Goal: Find contact information: Find contact information

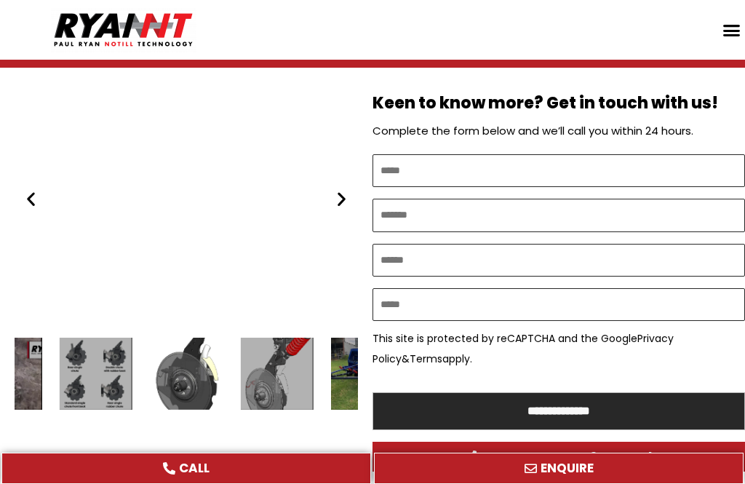
click at [340, 191] on icon "Next slide" at bounding box center [341, 199] width 18 height 18
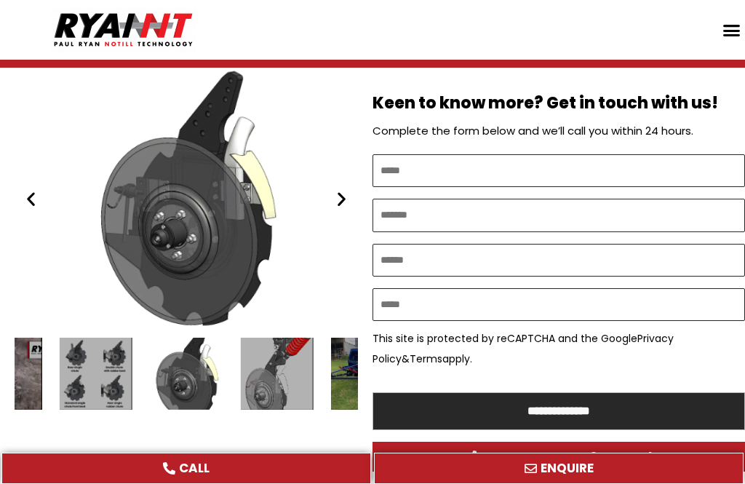
click at [31, 196] on icon "Previous slide" at bounding box center [31, 199] width 18 height 18
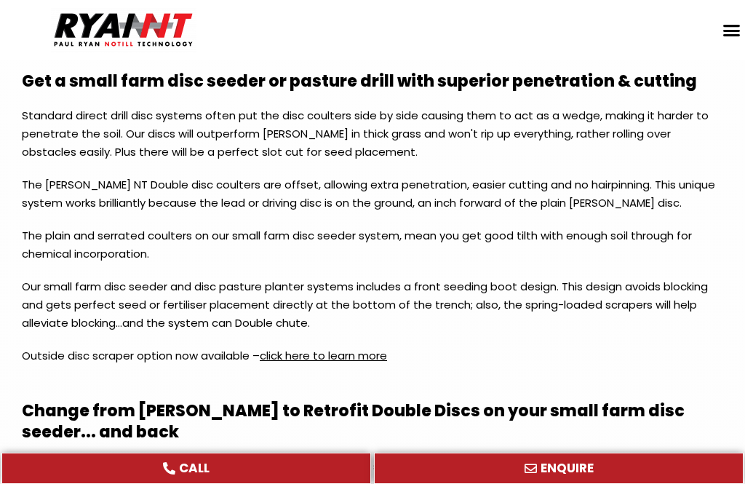
scroll to position [1817, 0]
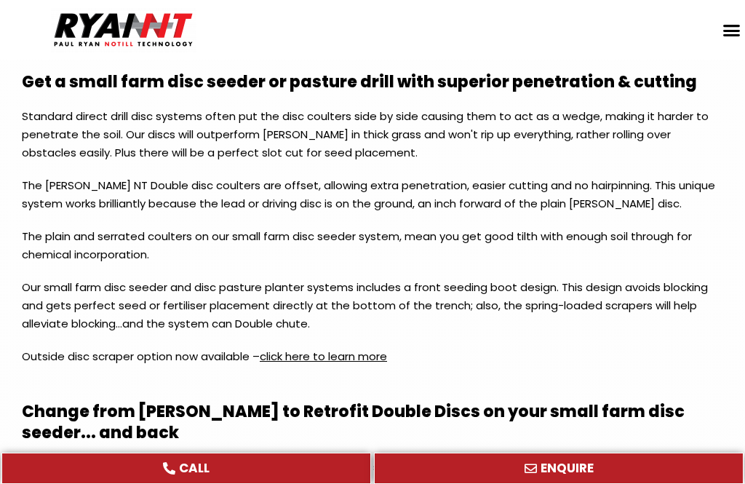
click at [345, 348] on link "click here to learn more" at bounding box center [323, 355] width 127 height 15
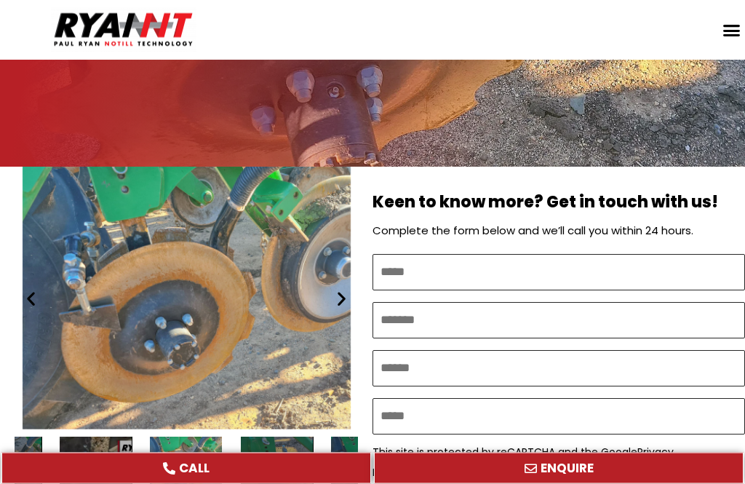
scroll to position [351, 0]
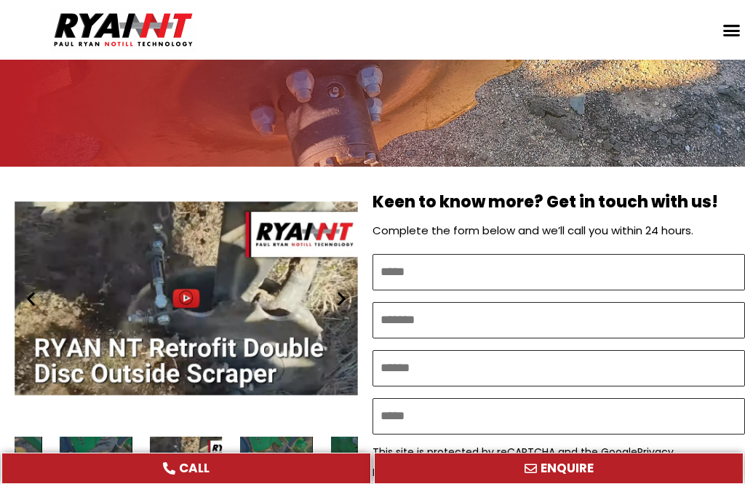
click at [184, 290] on icon "Disc Scraper" at bounding box center [186, 297] width 15 height 15
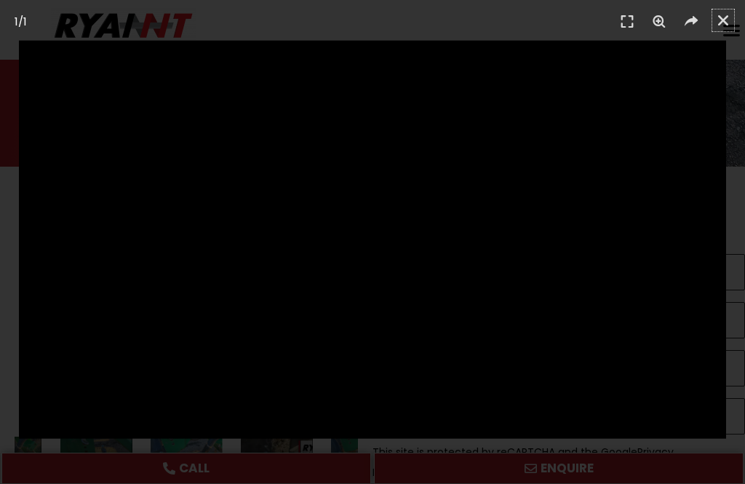
click at [721, 17] on icon "Close (Esc)" at bounding box center [723, 20] width 15 height 15
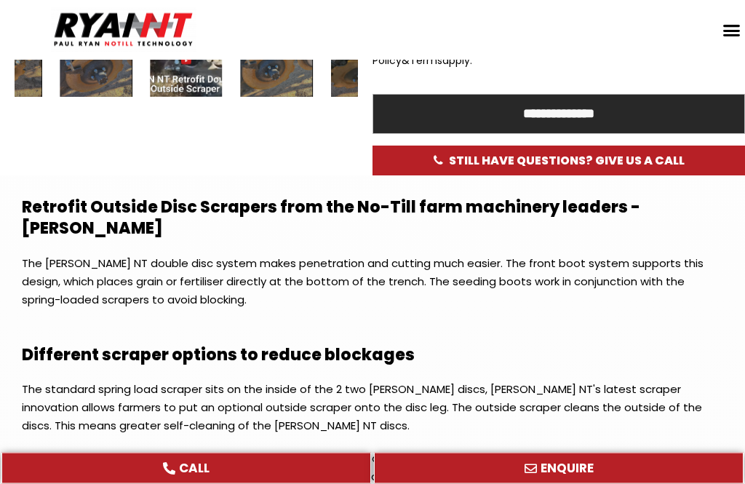
scroll to position [763, 0]
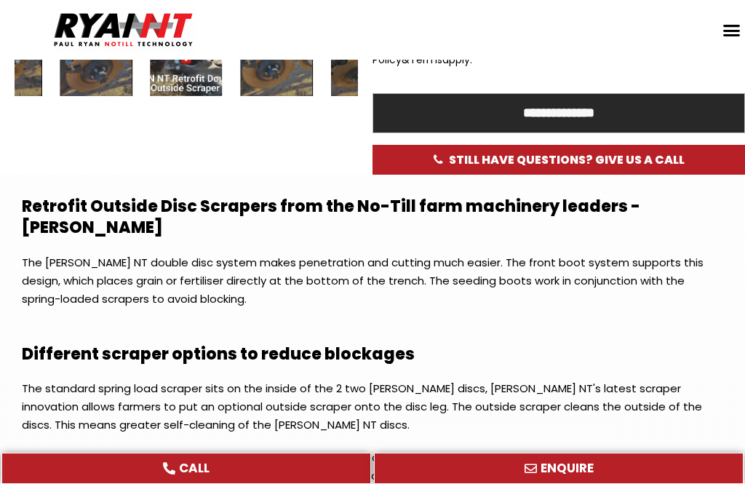
click at [596, 448] on p "We recommend farmers to consider the outside scraper if they are in red soil ty…" at bounding box center [372, 470] width 701 height 44
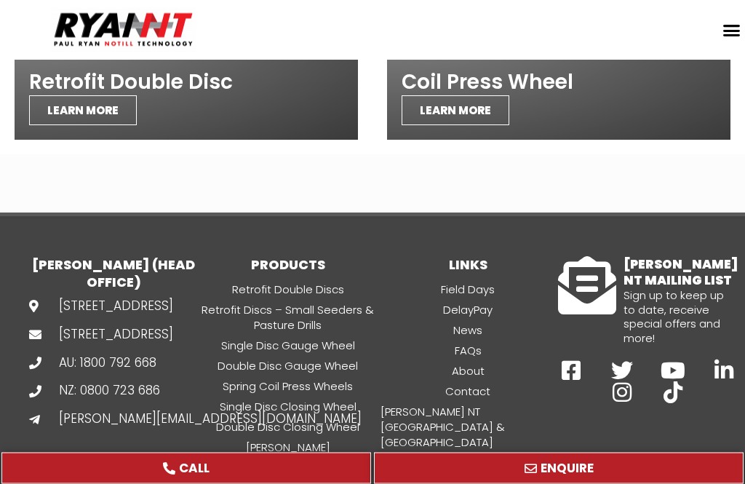
scroll to position [1454, 0]
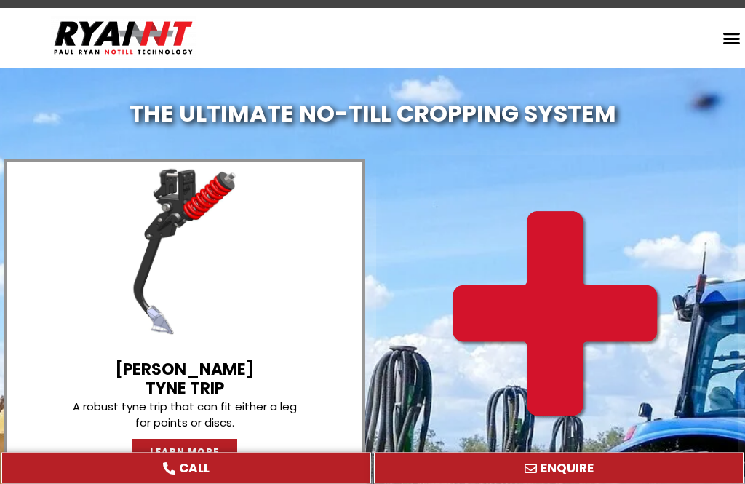
scroll to position [29, 0]
click at [197, 439] on link "LEARN MORE" at bounding box center [184, 452] width 105 height 26
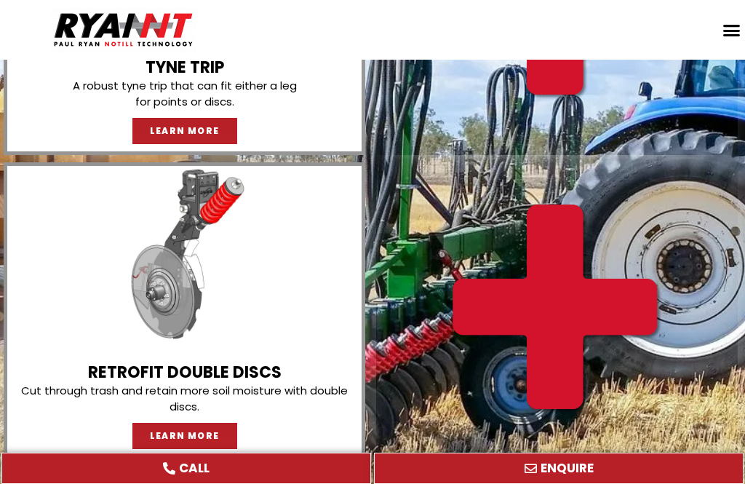
scroll to position [335, 0]
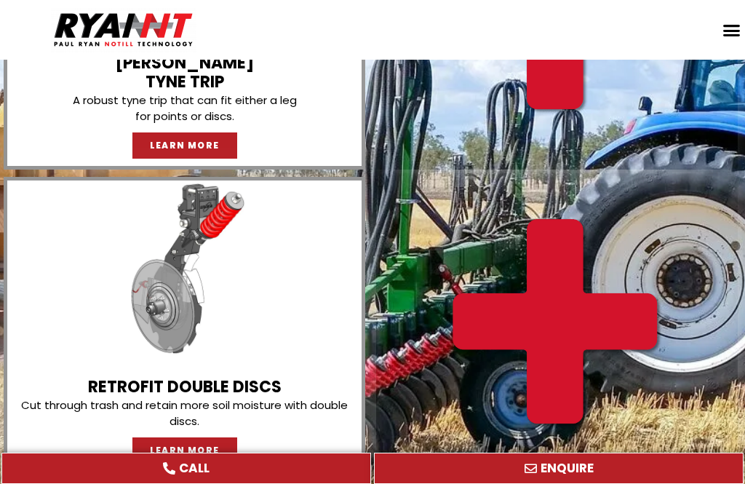
click at [255, 315] on img at bounding box center [184, 268] width 177 height 177
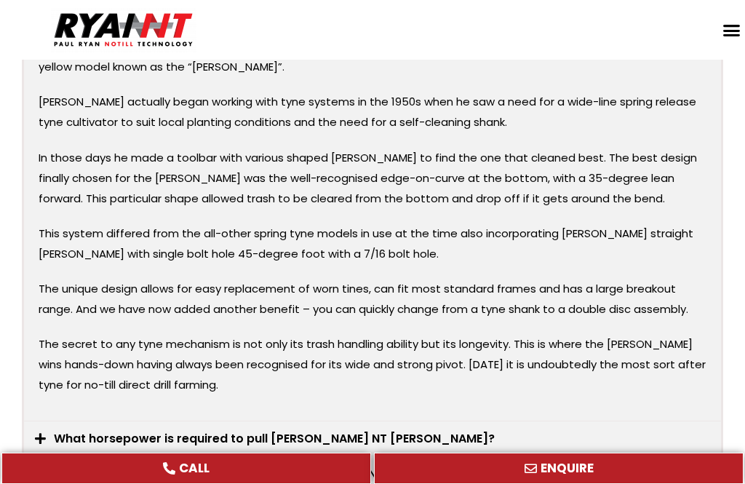
scroll to position [2776, 0]
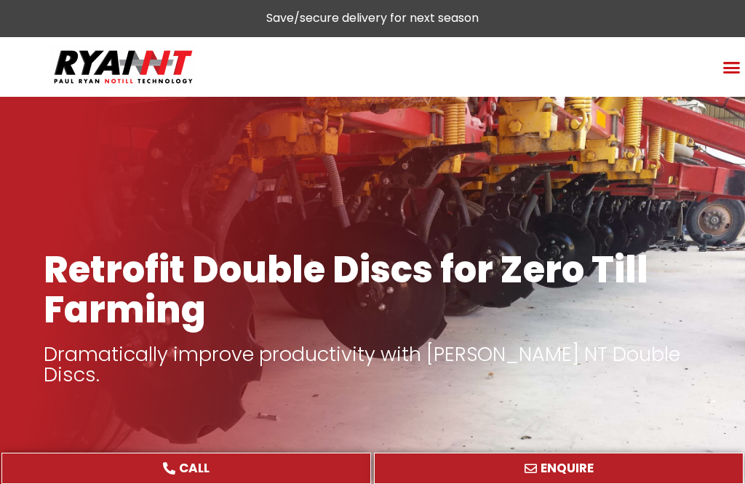
click at [734, 64] on icon "Menu Toggle" at bounding box center [731, 67] width 18 height 18
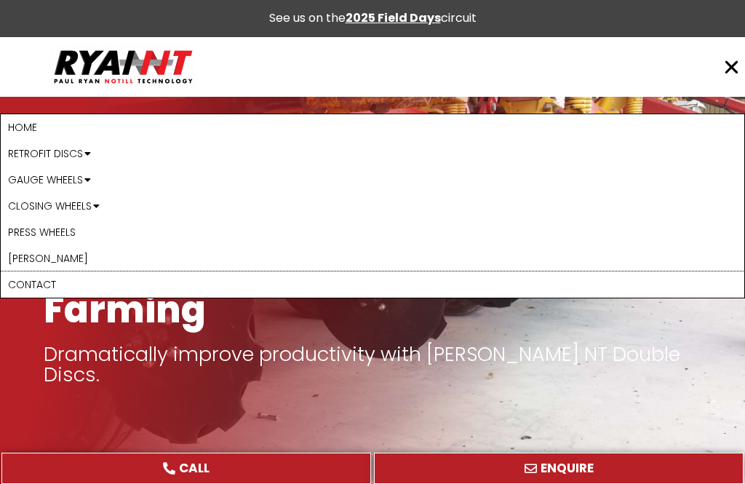
click at [45, 286] on link "Contact" at bounding box center [372, 284] width 743 height 26
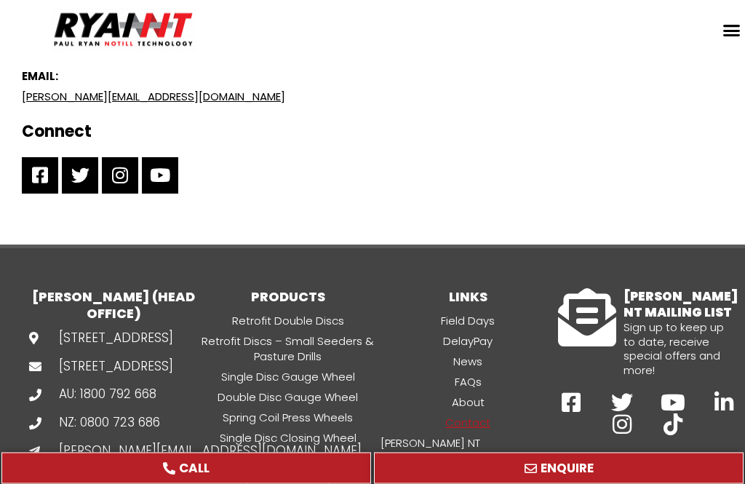
scroll to position [1048, 0]
click at [465, 414] on link "Contact" at bounding box center [468, 422] width 180 height 17
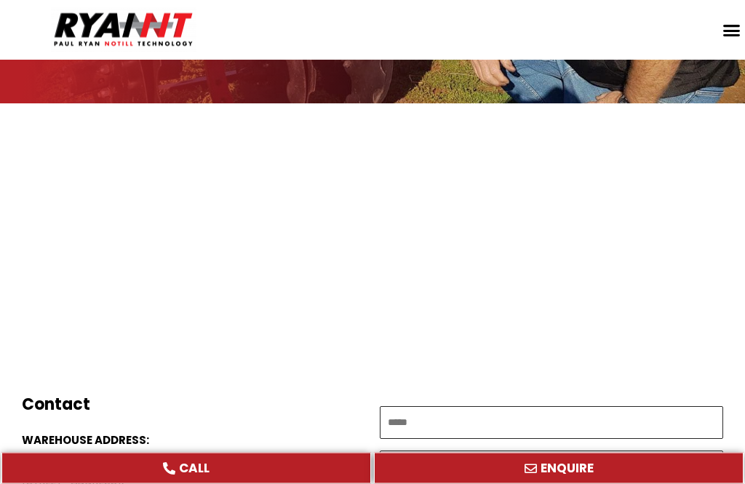
scroll to position [341, 0]
